Goal: Information Seeking & Learning: Learn about a topic

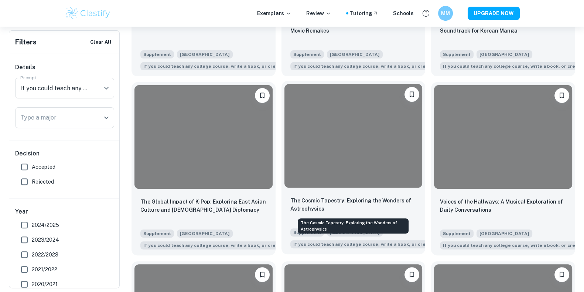
scroll to position [412, 0]
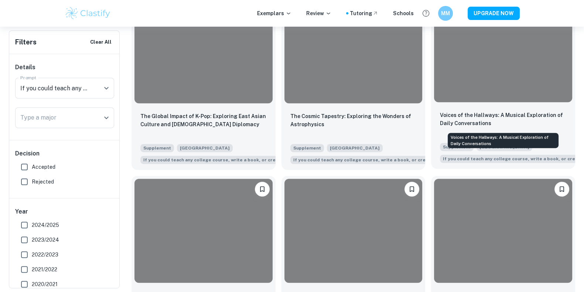
click at [514, 119] on p "Voices of the Hallways: A Musical Exploration of Daily Conversations" at bounding box center [503, 119] width 126 height 16
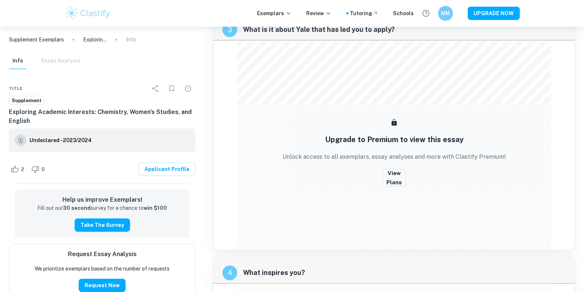
scroll to position [429, 0]
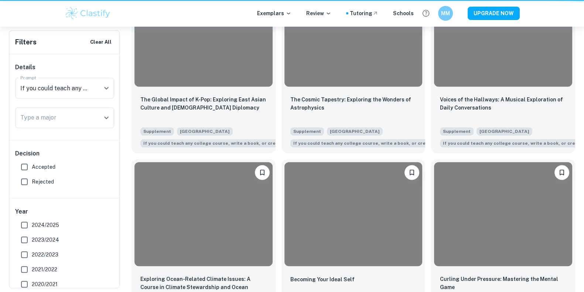
scroll to position [412, 0]
